Goal: Task Accomplishment & Management: Manage account settings

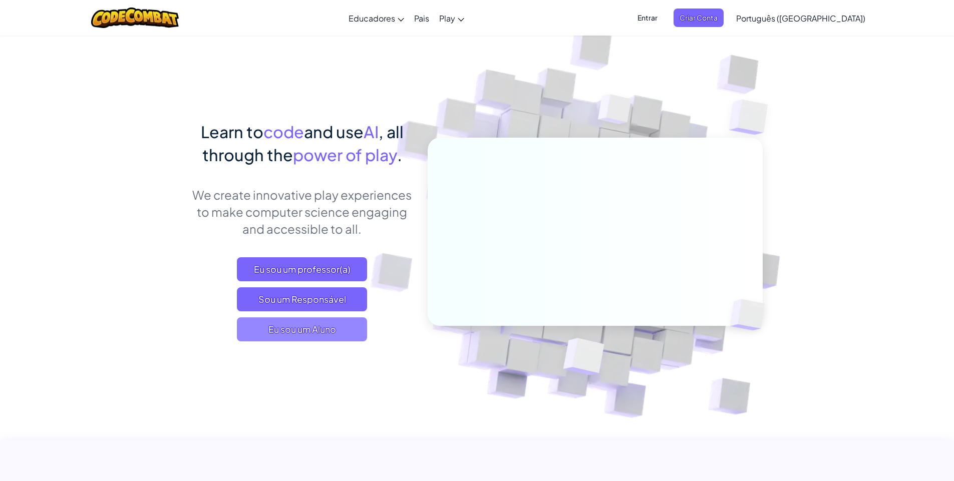
click at [334, 328] on span "Eu sou um Aluno" at bounding box center [302, 330] width 130 height 24
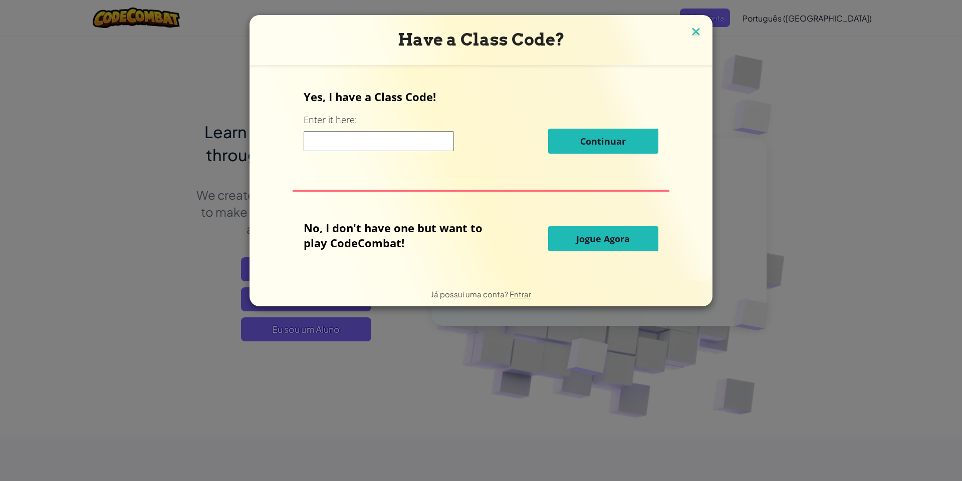
click at [694, 27] on img at bounding box center [695, 32] width 13 height 15
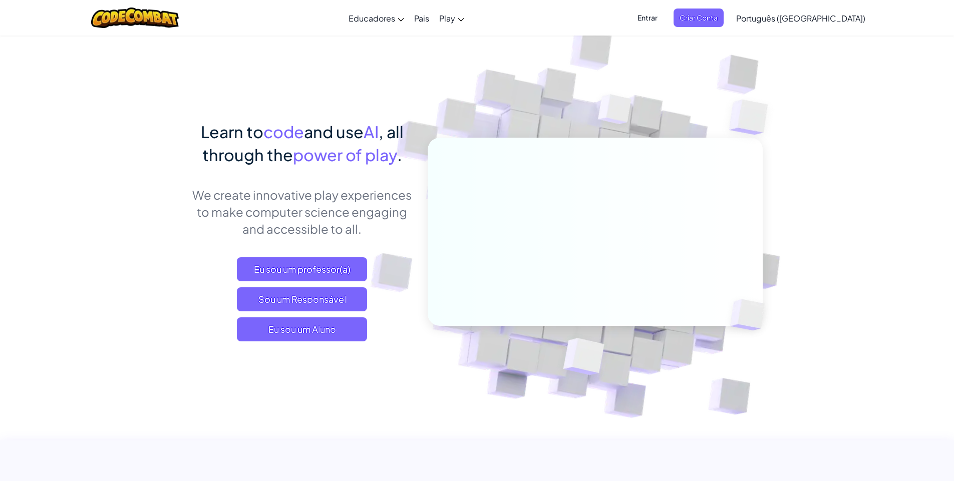
click at [664, 19] on span "Entrar" at bounding box center [648, 18] width 32 height 19
